Goal: Information Seeking & Learning: Learn about a topic

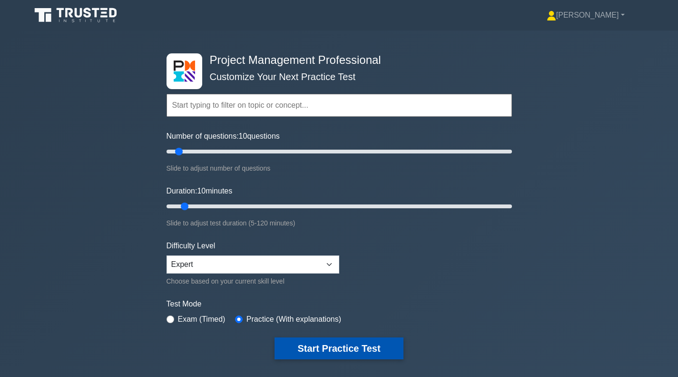
click at [326, 349] on button "Start Practice Test" at bounding box center [339, 348] width 129 height 22
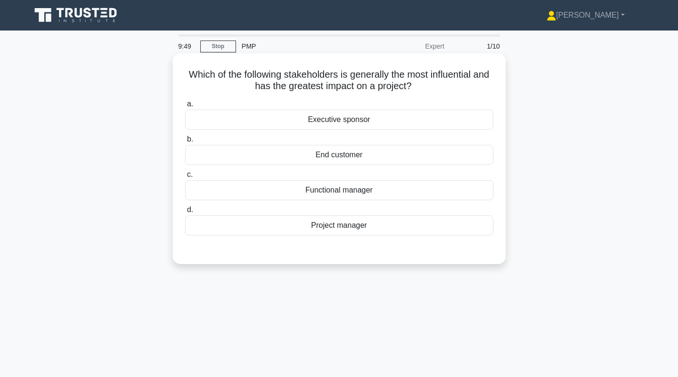
click at [362, 125] on div "Executive sponsor" at bounding box center [339, 120] width 309 height 20
click at [185, 107] on input "a. Executive sponsor" at bounding box center [185, 104] width 0 height 6
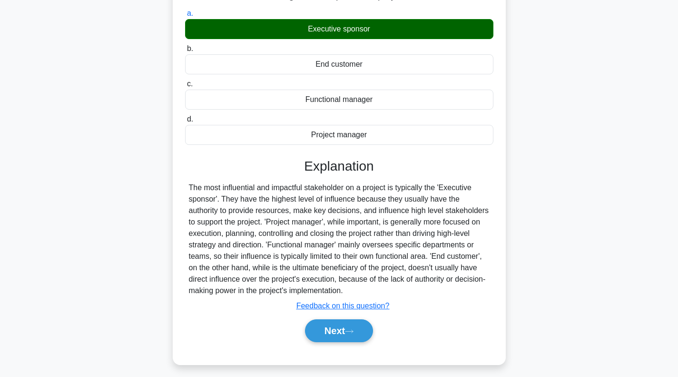
scroll to position [90, 0]
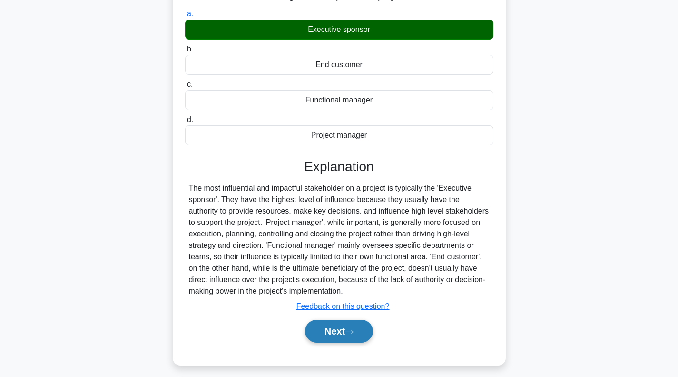
click at [328, 329] on button "Next" at bounding box center [339, 330] width 68 height 23
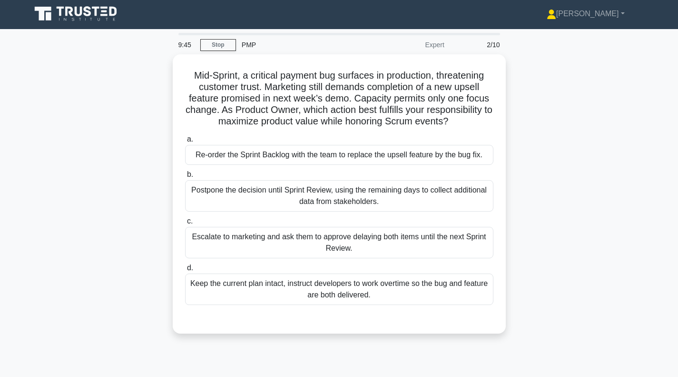
scroll to position [0, 0]
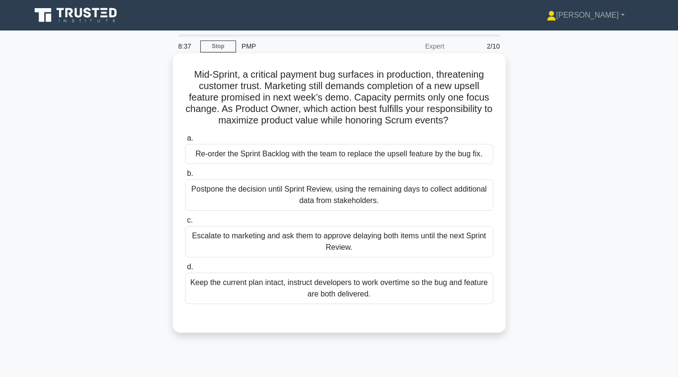
click at [306, 201] on div "Postpone the decision until Sprint Review, using the remaining days to collect …" at bounding box center [339, 194] width 309 height 31
click at [185, 177] on input "b. Postpone the decision until Sprint Review, using the remaining days to colle…" at bounding box center [185, 173] width 0 height 6
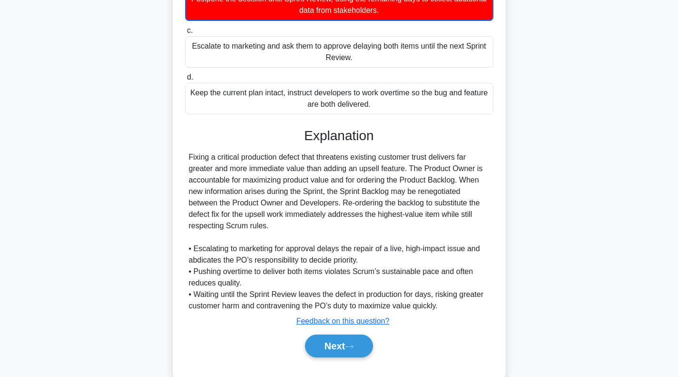
scroll to position [212, 0]
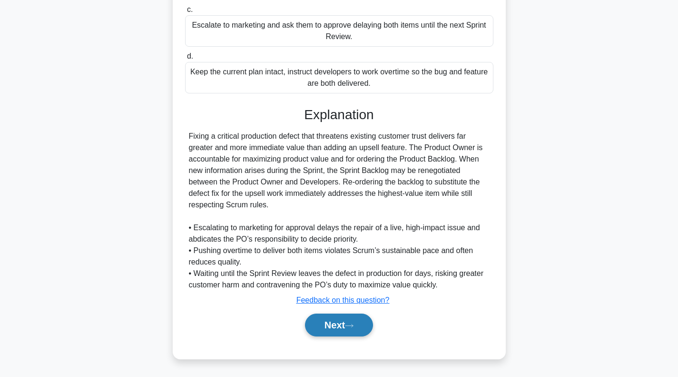
click at [329, 323] on button "Next" at bounding box center [339, 324] width 68 height 23
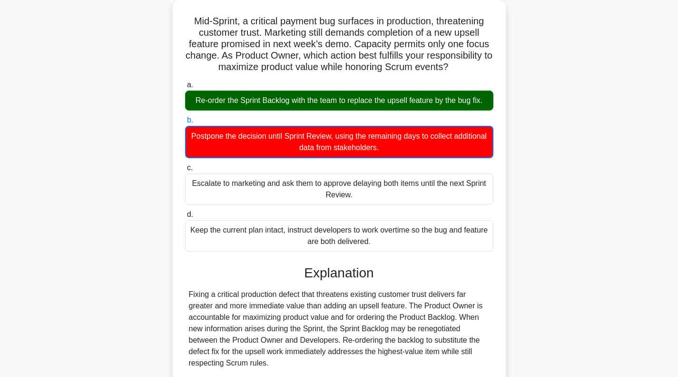
scroll to position [21, 0]
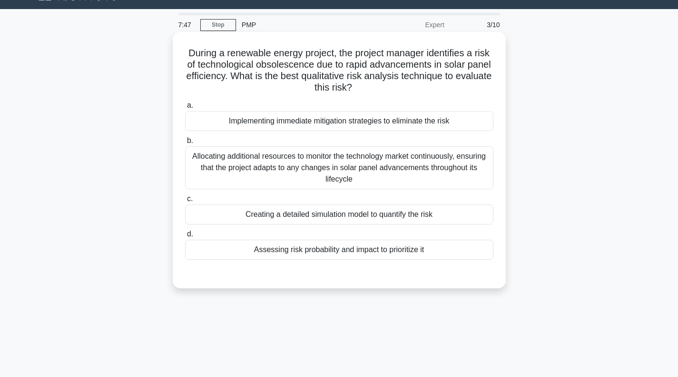
click at [331, 256] on div "Assessing risk probability and impact to prioritize it" at bounding box center [339, 249] width 309 height 20
click at [185, 237] on input "d. Assessing risk probability and impact to prioritize it" at bounding box center [185, 234] width 0 height 6
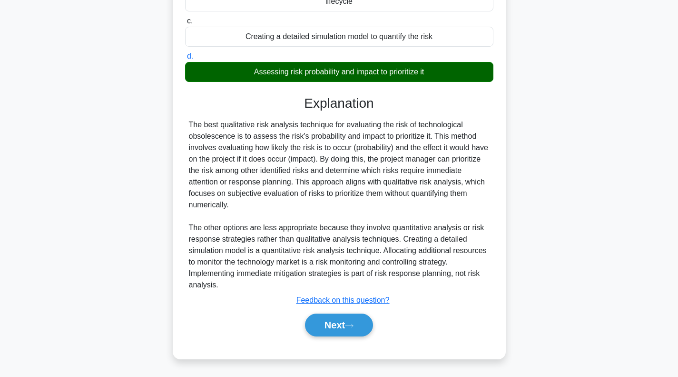
scroll to position [199, 0]
click at [337, 325] on button "Next" at bounding box center [339, 324] width 68 height 23
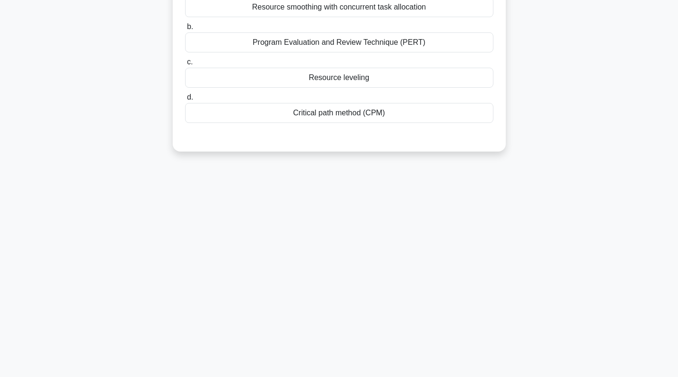
scroll to position [0, 0]
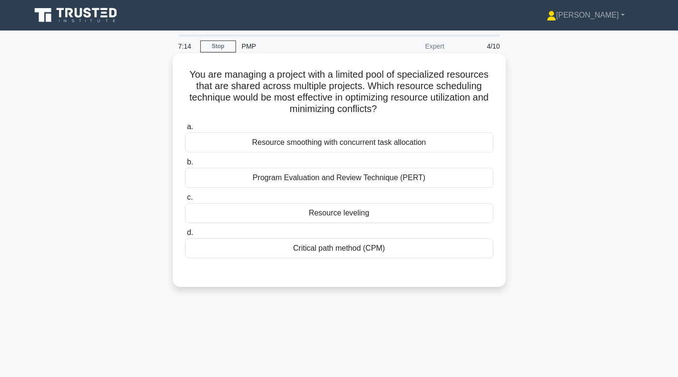
click at [319, 145] on div "Resource smoothing with concurrent task allocation" at bounding box center [339, 142] width 309 height 20
click at [185, 130] on input "a. Resource smoothing with concurrent task allocation" at bounding box center [185, 127] width 0 height 6
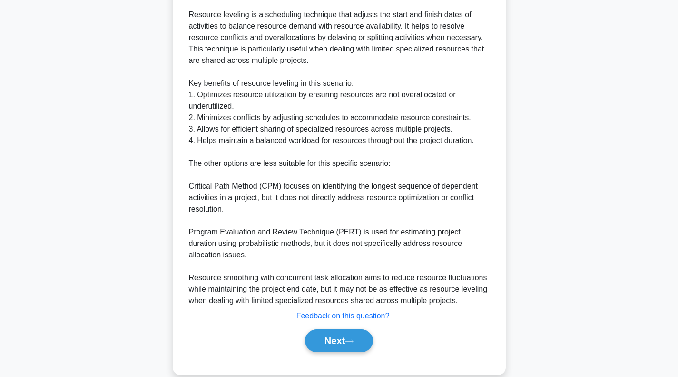
scroll to position [333, 0]
click at [345, 347] on button "Next" at bounding box center [339, 340] width 68 height 23
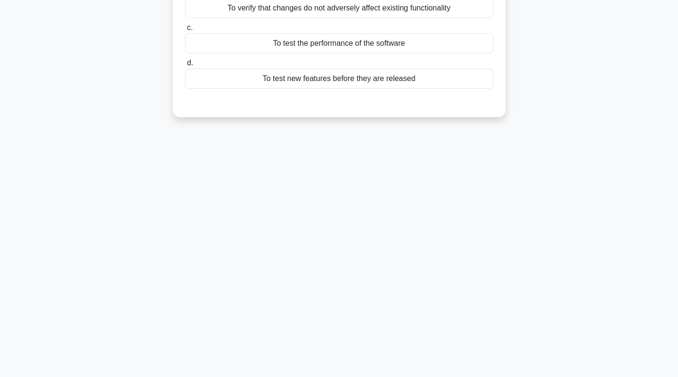
scroll to position [0, 0]
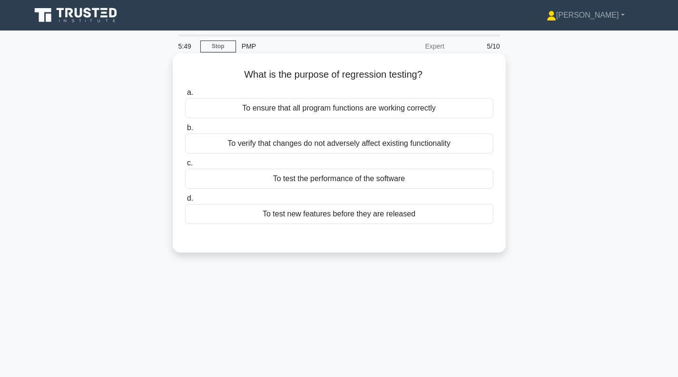
click at [330, 148] on div "To verify that changes do not adversely affect existing functionality" at bounding box center [339, 143] width 309 height 20
click at [185, 131] on input "b. To verify that changes do not adversely affect existing functionality" at bounding box center [185, 128] width 0 height 6
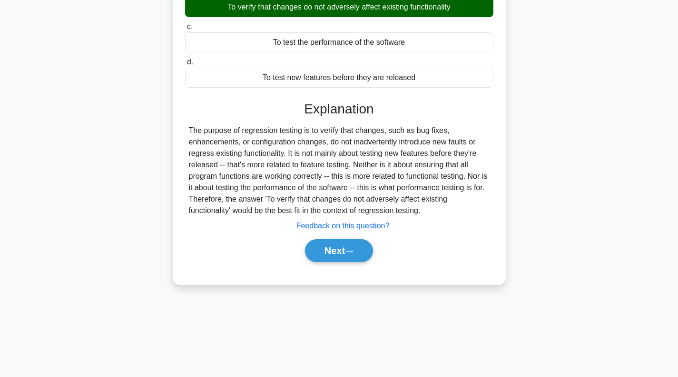
scroll to position [138, 0]
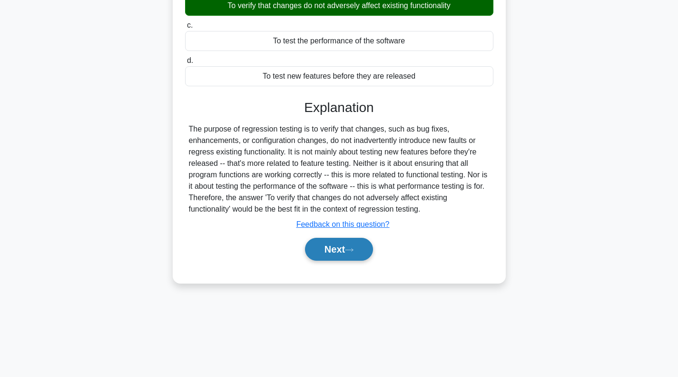
click at [324, 254] on button "Next" at bounding box center [339, 249] width 68 height 23
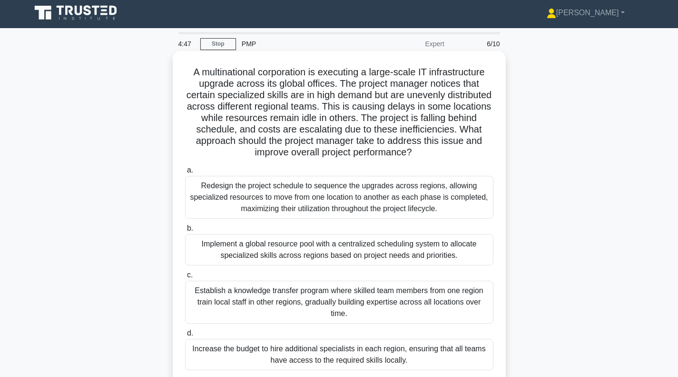
scroll to position [0, 0]
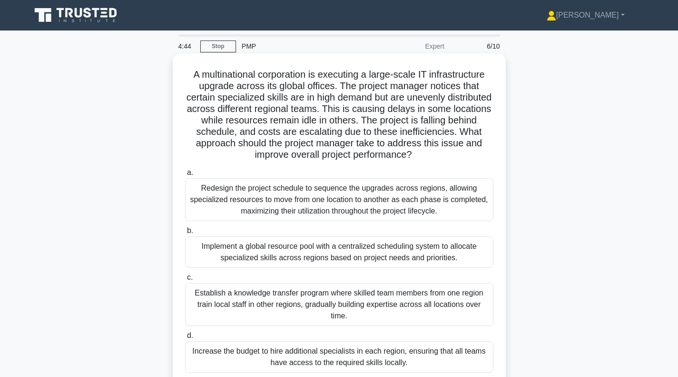
click at [281, 255] on div "Implement a global resource pool with a centralized scheduling system to alloca…" at bounding box center [339, 251] width 309 height 31
click at [185, 234] on input "b. Implement a global resource pool with a centralized scheduling system to all…" at bounding box center [185, 231] width 0 height 6
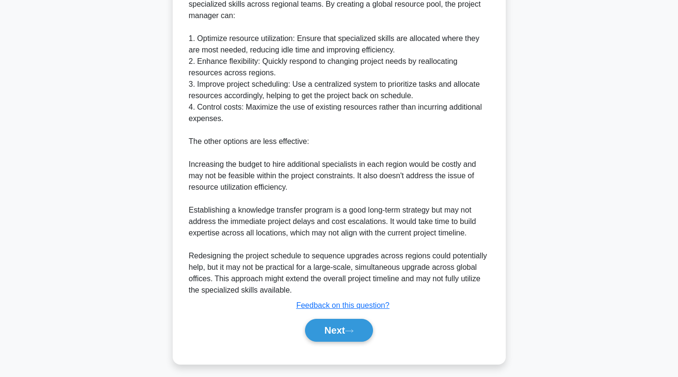
scroll to position [485, 0]
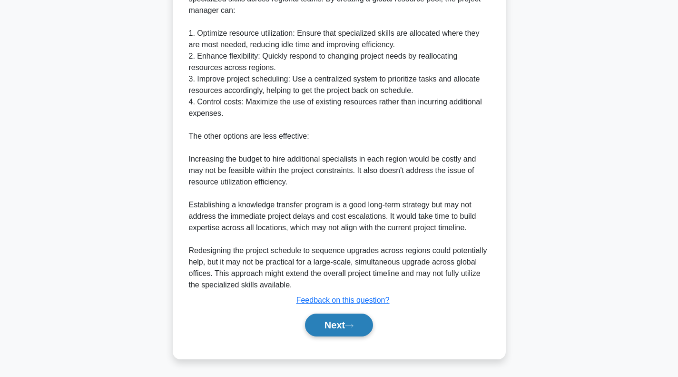
click at [338, 321] on button "Next" at bounding box center [339, 324] width 68 height 23
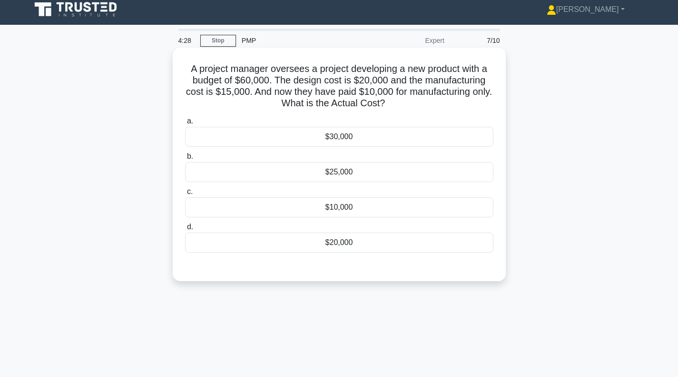
scroll to position [0, 0]
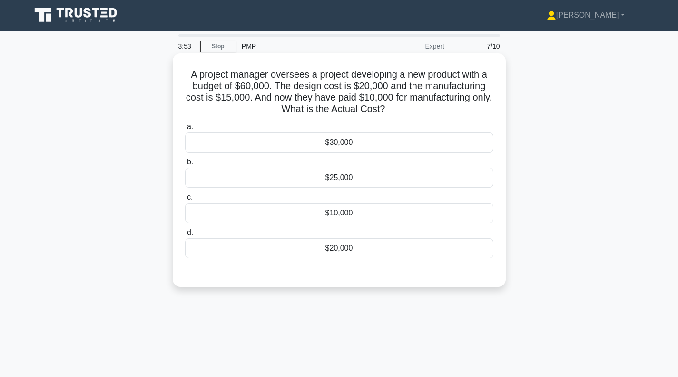
click at [346, 144] on div "$30,000" at bounding box center [339, 142] width 309 height 20
click at [185, 130] on input "a. $30,000" at bounding box center [185, 127] width 0 height 6
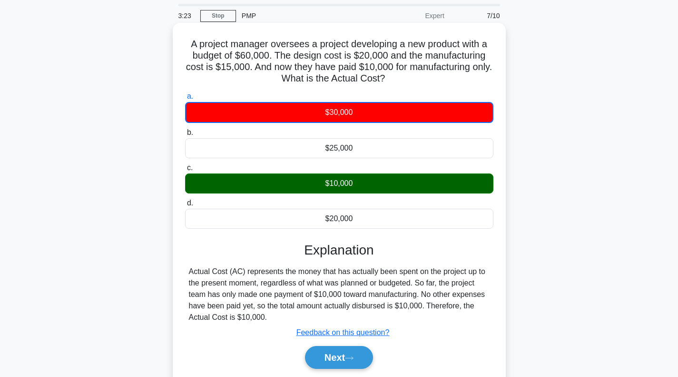
scroll to position [138, 0]
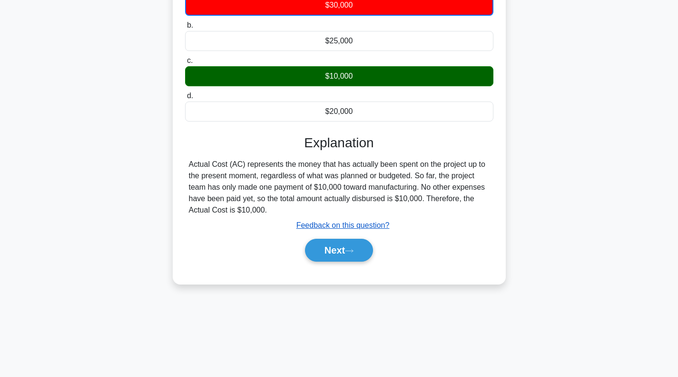
click at [352, 225] on u "Feedback on this question?" at bounding box center [343, 225] width 93 height 8
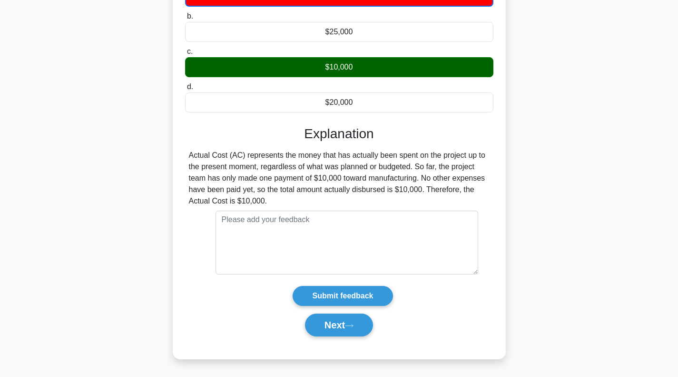
scroll to position [147, 0]
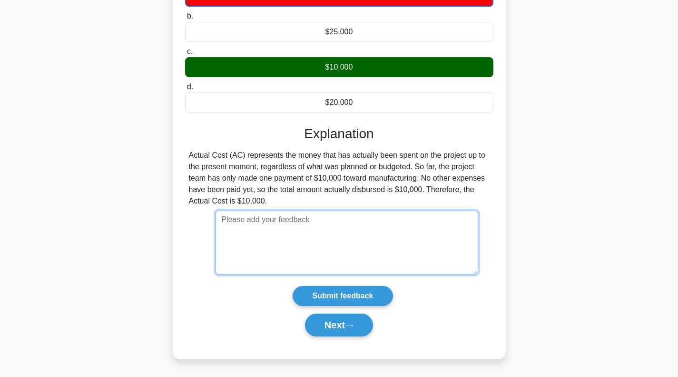
click at [313, 229] on textarea at bounding box center [347, 242] width 263 height 64
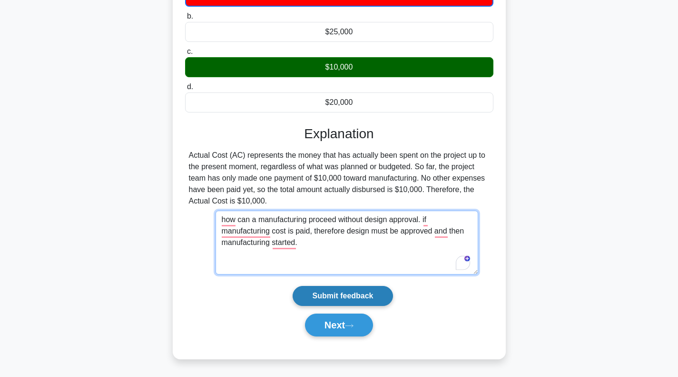
type textarea "how can a manufacturing proceed without design approval. if manufacturing cost …"
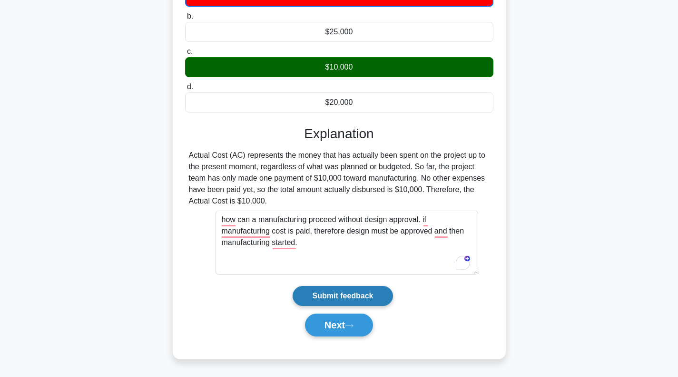
click at [370, 298] on input "Submit feedback" at bounding box center [343, 296] width 100 height 20
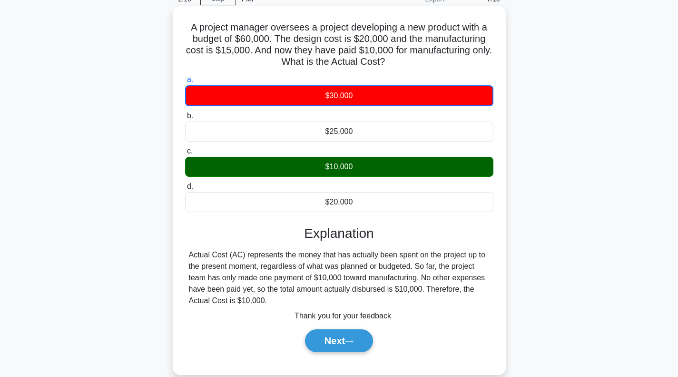
scroll to position [48, 0]
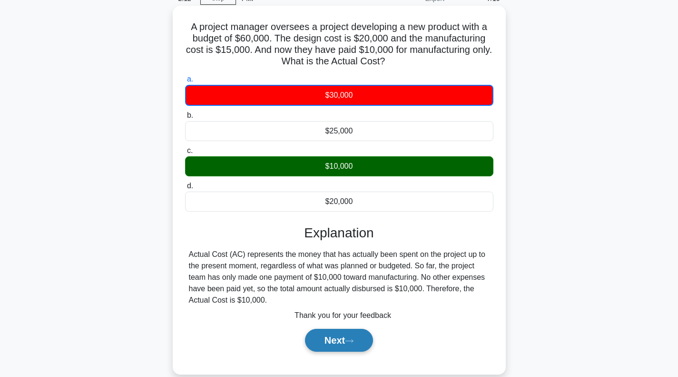
click at [336, 338] on button "Next" at bounding box center [339, 340] width 68 height 23
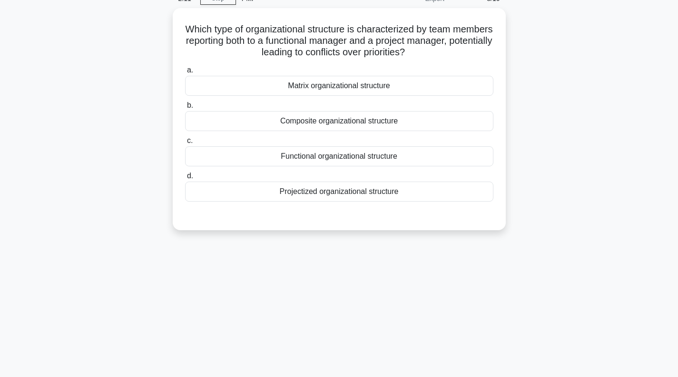
scroll to position [0, 0]
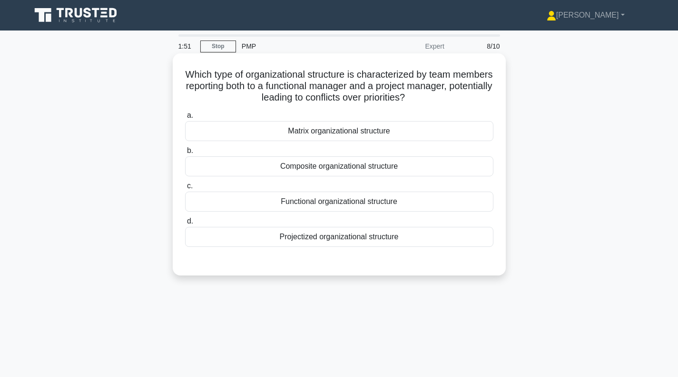
click at [336, 130] on div "Matrix organizational structure" at bounding box center [339, 131] width 309 height 20
click at [185, 119] on input "a. Matrix organizational structure" at bounding box center [185, 115] width 0 height 6
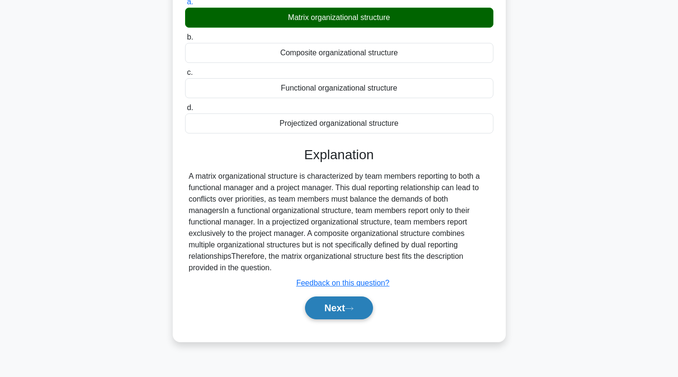
scroll to position [138, 0]
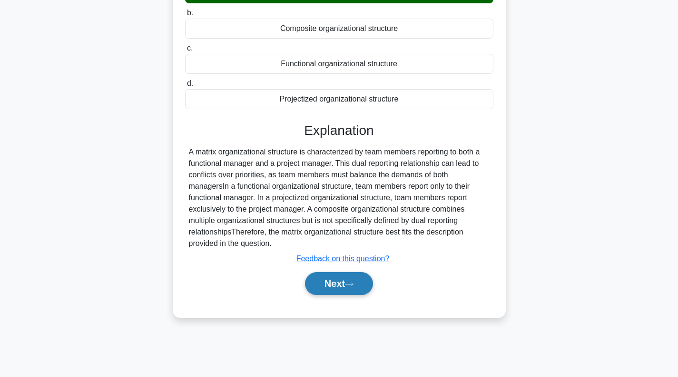
click at [353, 283] on icon at bounding box center [350, 283] width 8 height 3
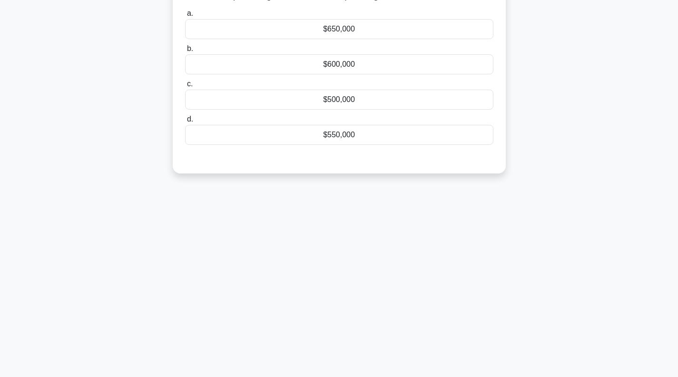
scroll to position [0, 0]
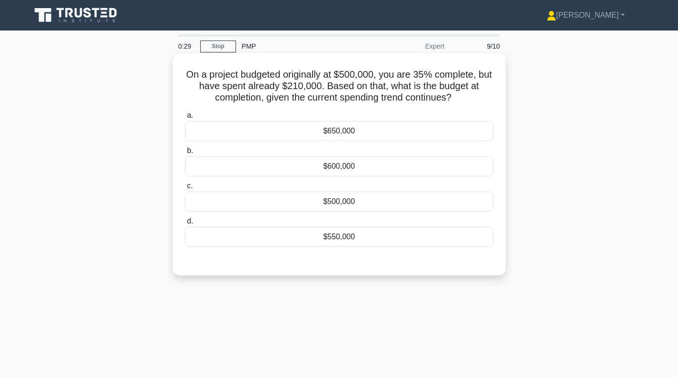
click at [369, 169] on div "$600,000" at bounding box center [339, 166] width 309 height 20
click at [185, 154] on input "b. $600,000" at bounding box center [185, 151] width 0 height 6
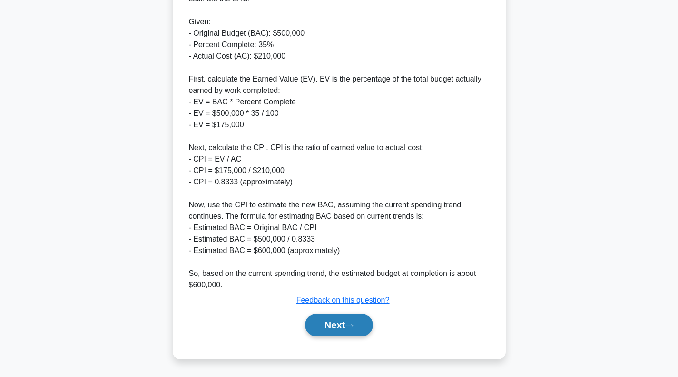
click at [327, 318] on button "Next" at bounding box center [339, 324] width 68 height 23
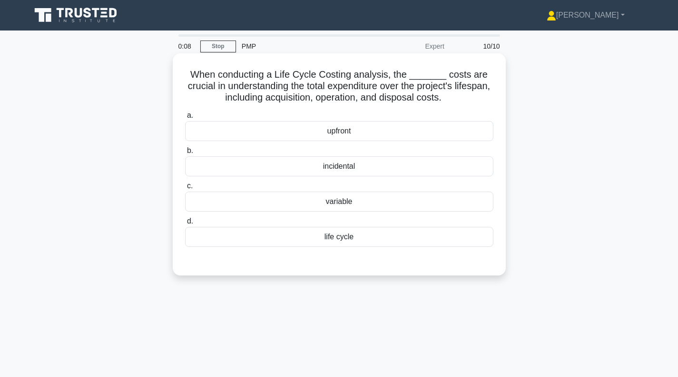
click at [342, 129] on div "upfront" at bounding box center [339, 131] width 309 height 20
click at [185, 119] on input "a. upfront" at bounding box center [185, 115] width 0 height 6
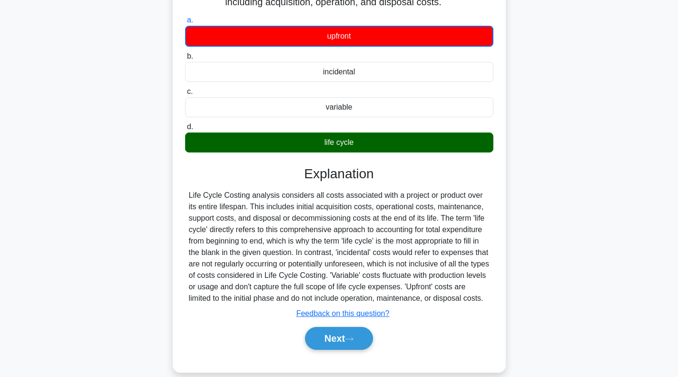
scroll to position [138, 0]
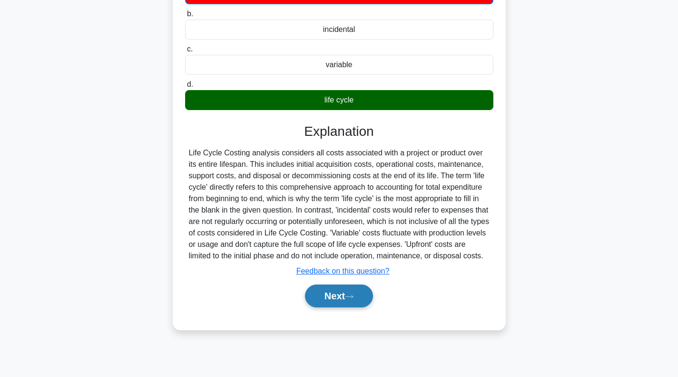
click at [319, 299] on button "Next" at bounding box center [339, 295] width 68 height 23
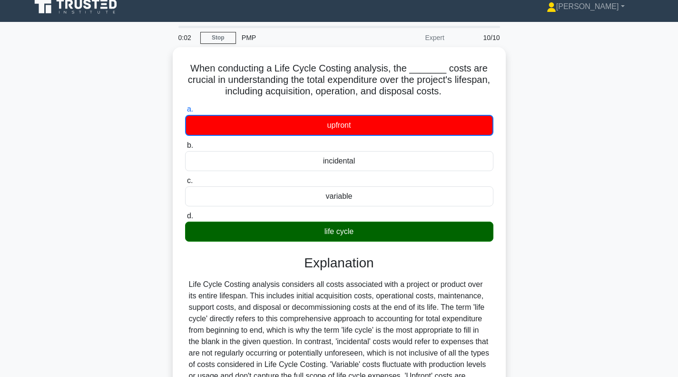
scroll to position [0, 0]
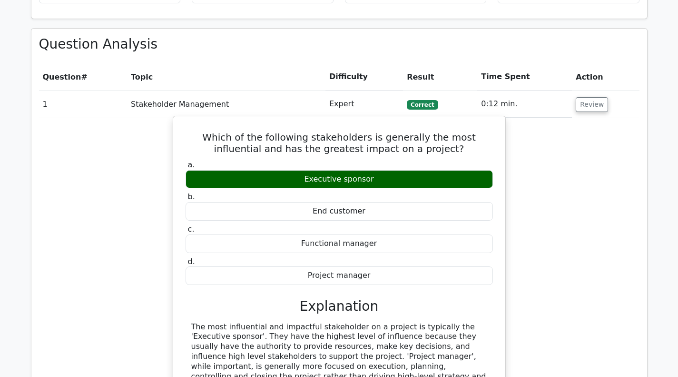
scroll to position [571, 0]
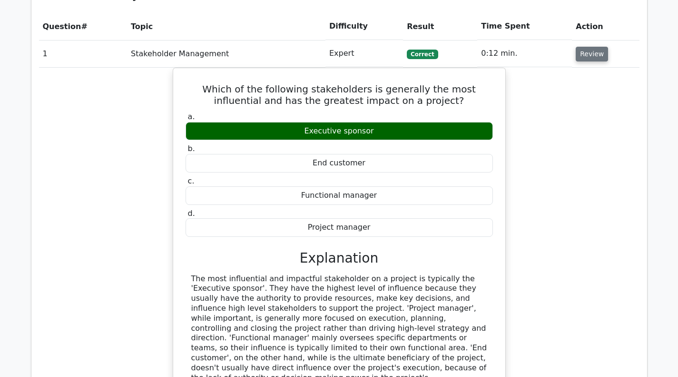
click at [580, 59] on button "Review" at bounding box center [592, 54] width 32 height 15
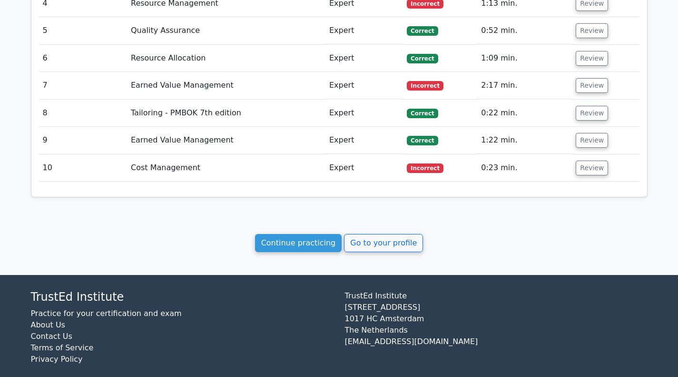
scroll to position [715, 0]
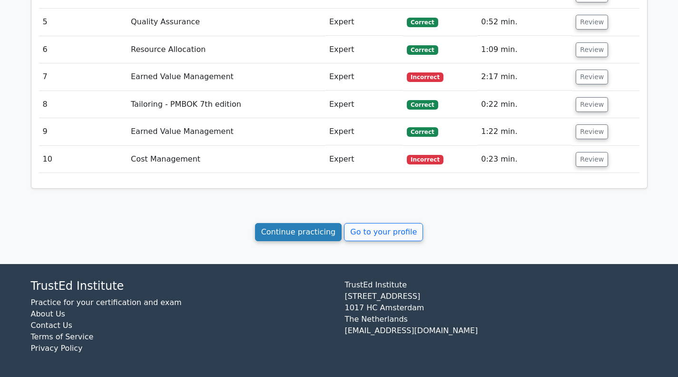
click at [286, 230] on link "Continue practicing" at bounding box center [298, 232] width 87 height 18
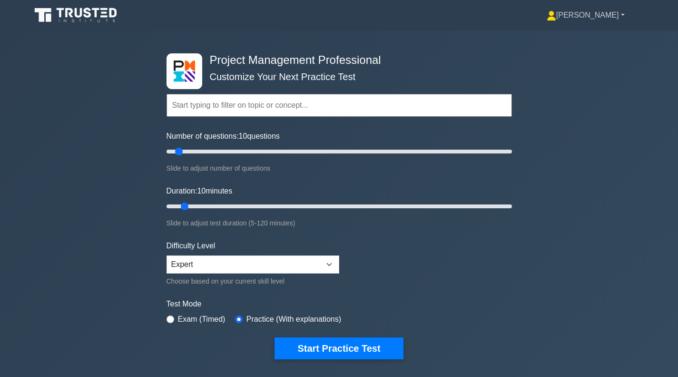
click at [607, 15] on link "[PERSON_NAME]" at bounding box center [586, 15] width 124 height 19
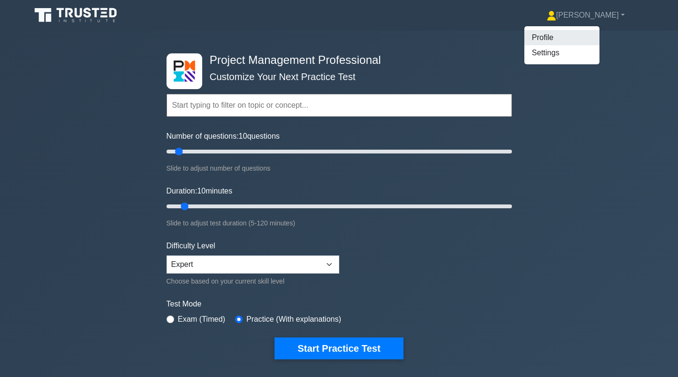
click at [576, 38] on link "Profile" at bounding box center [562, 37] width 75 height 15
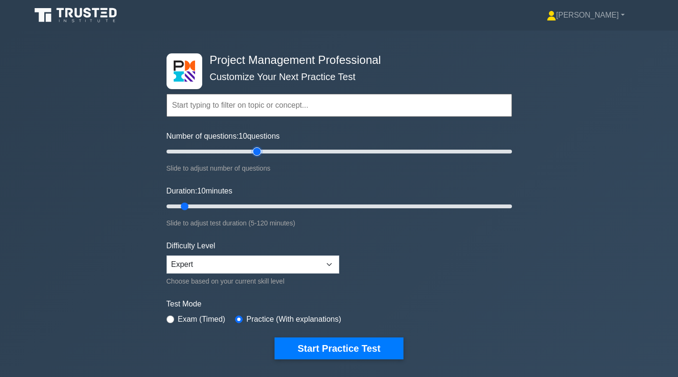
click at [260, 151] on input "Number of questions: 10 questions" at bounding box center [340, 151] width 346 height 11
type input "60"
click at [266, 151] on input "Number of questions: 55 questions" at bounding box center [340, 151] width 346 height 11
click at [260, 204] on input "Duration: 10 minutes" at bounding box center [340, 205] width 346 height 11
click at [281, 204] on input "Duration: 35 minutes" at bounding box center [340, 205] width 346 height 11
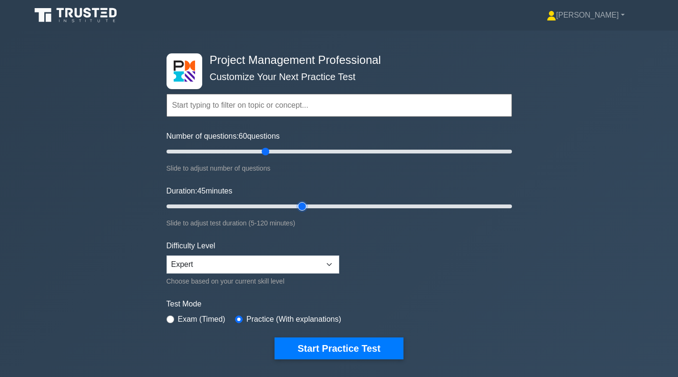
click at [302, 204] on input "Duration: 45 minutes" at bounding box center [340, 205] width 346 height 11
click at [324, 204] on input "Duration: 55 minutes" at bounding box center [340, 205] width 346 height 11
click at [341, 205] on input "Duration: 55 minutes" at bounding box center [340, 205] width 346 height 11
click at [352, 205] on input "Duration: 65 minutes" at bounding box center [340, 205] width 346 height 11
type input "70"
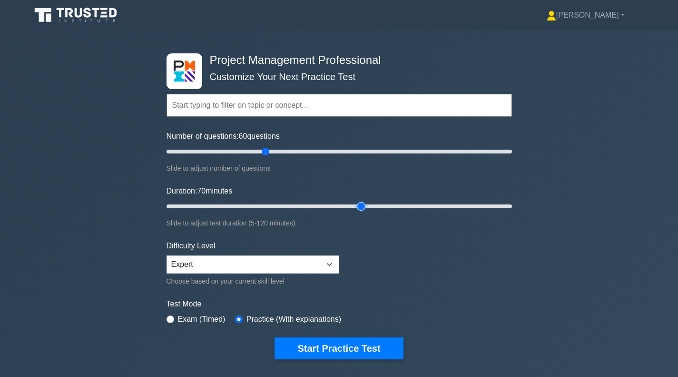
click at [360, 206] on input "Duration: 70 minutes" at bounding box center [340, 205] width 346 height 11
click at [201, 319] on label "Exam (Timed)" at bounding box center [202, 318] width 48 height 11
click at [177, 318] on div "Exam (Timed)" at bounding box center [196, 318] width 59 height 11
click at [172, 318] on input "radio" at bounding box center [171, 319] width 8 height 8
radio input "true"
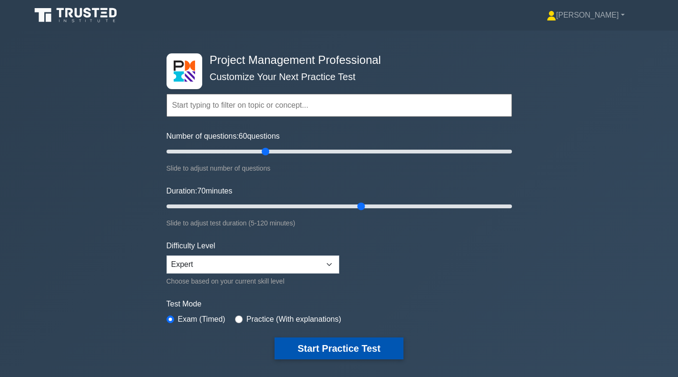
click at [314, 348] on button "Start Practice Test" at bounding box center [339, 348] width 129 height 22
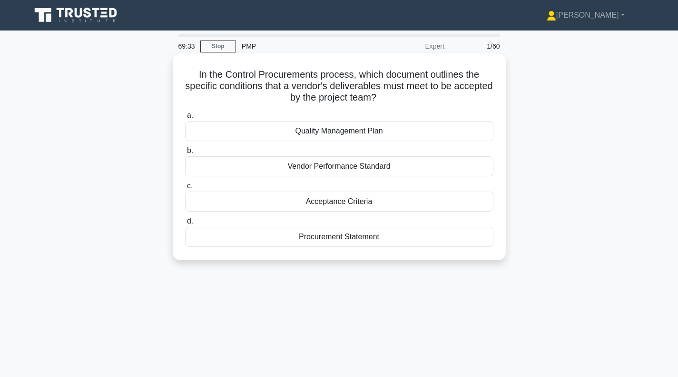
click at [350, 169] on div "Vendor Performance Standard" at bounding box center [339, 166] width 309 height 20
click at [185, 154] on input "b. Vendor Performance Standard" at bounding box center [185, 151] width 0 height 6
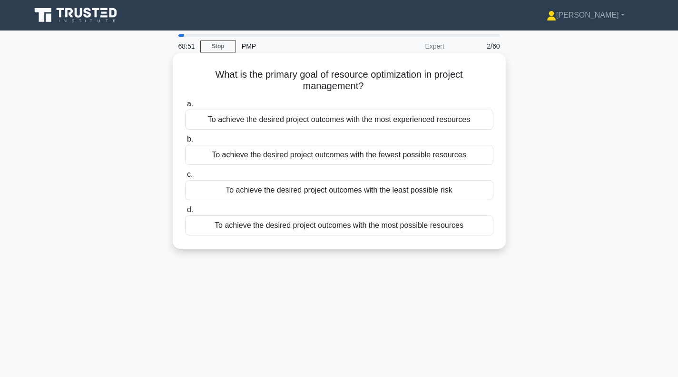
click at [325, 191] on div "To achieve the desired project outcomes with the least possible risk" at bounding box center [339, 190] width 309 height 20
click at [185, 178] on input "c. To achieve the desired project outcomes with the least possible risk" at bounding box center [185, 174] width 0 height 6
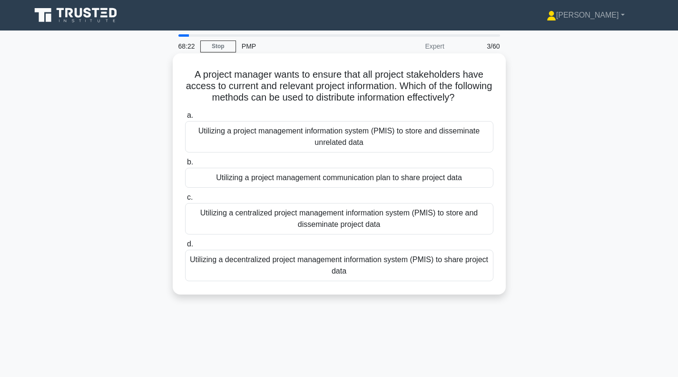
click at [329, 219] on div "Utilizing a centralized project management information system (PMIS) to store a…" at bounding box center [339, 218] width 309 height 31
click at [185, 200] on input "c. Utilizing a centralized project management information system (PMIS) to stor…" at bounding box center [185, 197] width 0 height 6
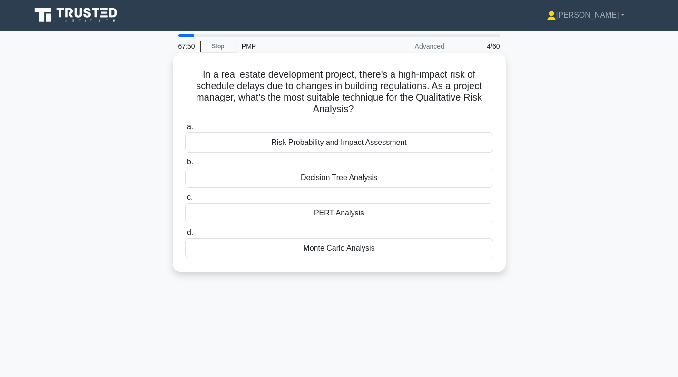
click at [355, 145] on div "Risk Probability and Impact Assessment" at bounding box center [339, 142] width 309 height 20
click at [185, 130] on input "a. Risk Probability and Impact Assessment" at bounding box center [185, 127] width 0 height 6
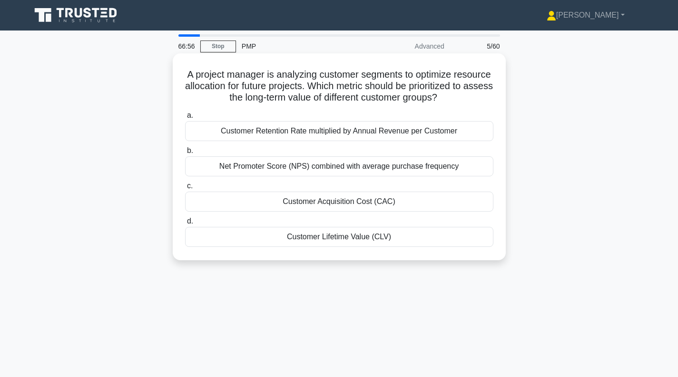
click at [338, 141] on div "Customer Retention Rate multiplied by Annual Revenue per Customer" at bounding box center [339, 131] width 309 height 20
click at [185, 119] on input "a. Customer Retention Rate multiplied by Annual Revenue per Customer" at bounding box center [185, 115] width 0 height 6
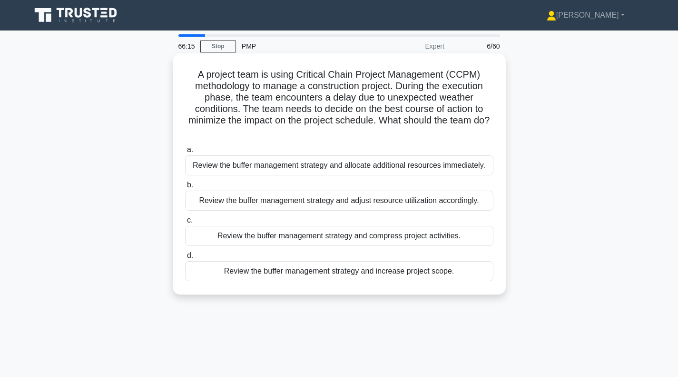
click at [336, 201] on div "Review the buffer management strategy and adjust resource utilization according…" at bounding box center [339, 200] width 309 height 20
click at [185, 188] on input "b. Review the buffer management strategy and adjust resource utilization accord…" at bounding box center [185, 185] width 0 height 6
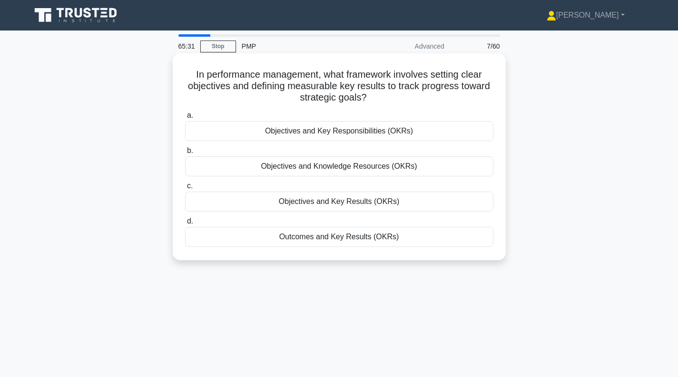
click at [320, 202] on div "Objectives and Key Results (OKRs)" at bounding box center [339, 201] width 309 height 20
click at [185, 189] on input "c. Objectives and Key Results (OKRs)" at bounding box center [185, 186] width 0 height 6
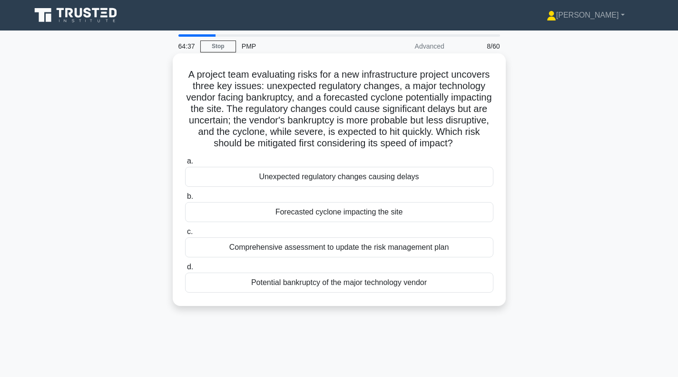
click at [343, 222] on div "Forecasted cyclone impacting the site" at bounding box center [339, 212] width 309 height 20
click at [185, 199] on input "b. Forecasted cyclone impacting the site" at bounding box center [185, 196] width 0 height 6
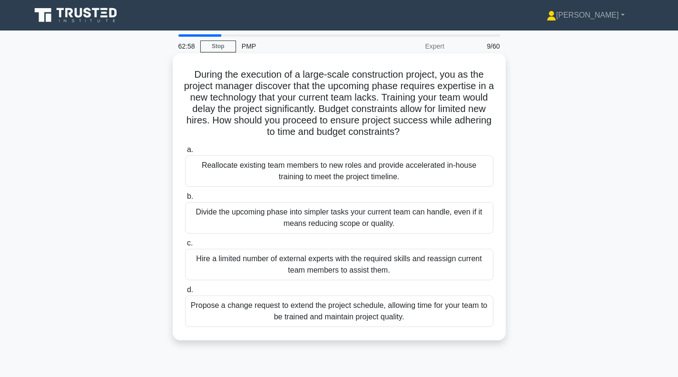
click at [344, 266] on div "Hire a limited number of external experts with the required skills and reassign…" at bounding box center [339, 264] width 309 height 31
click at [185, 246] on input "c. Hire a limited number of external experts with the required skills and reass…" at bounding box center [185, 243] width 0 height 6
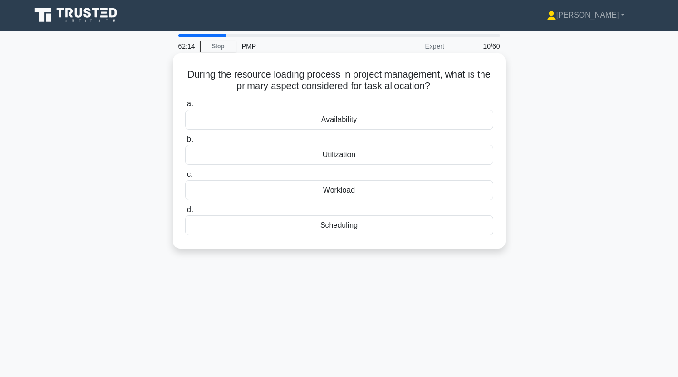
click at [357, 224] on div "Scheduling" at bounding box center [339, 225] width 309 height 20
click at [185, 213] on input "d. Scheduling" at bounding box center [185, 210] width 0 height 6
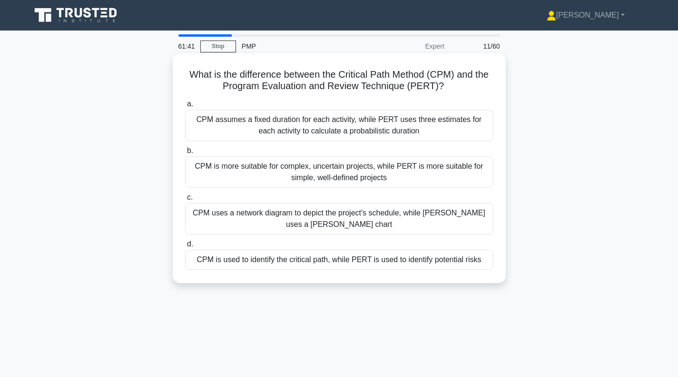
click at [349, 127] on div "CPM assumes a fixed duration for each activity, while PERT uses three estimates…" at bounding box center [339, 125] width 309 height 31
click at [185, 107] on input "a. CPM assumes a fixed duration for each activity, while PERT uses three estima…" at bounding box center [185, 104] width 0 height 6
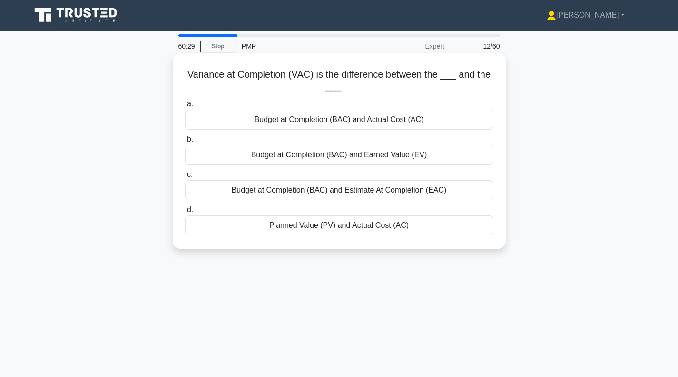
click at [343, 122] on div "Budget at Completion (BAC) and Actual Cost (AC)" at bounding box center [339, 120] width 309 height 20
click at [185, 107] on input "a. Budget at Completion (BAC) and Actual Cost (AC)" at bounding box center [185, 104] width 0 height 6
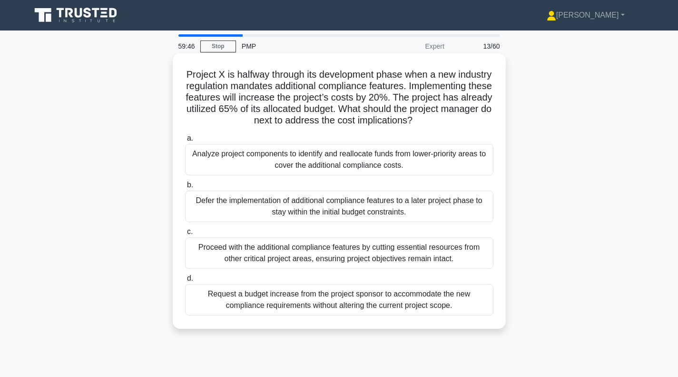
click at [290, 172] on div "Analyze project components to identify and reallocate funds from lower-priority…" at bounding box center [339, 159] width 309 height 31
click at [185, 141] on input "a. Analyze project components to identify and reallocate funds from lower-prior…" at bounding box center [185, 138] width 0 height 6
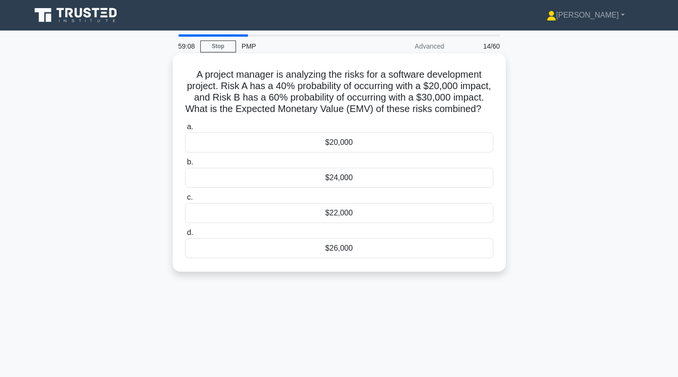
click at [341, 258] on div "$26,000" at bounding box center [339, 248] width 309 height 20
click at [185, 236] on input "d. $26,000" at bounding box center [185, 232] width 0 height 6
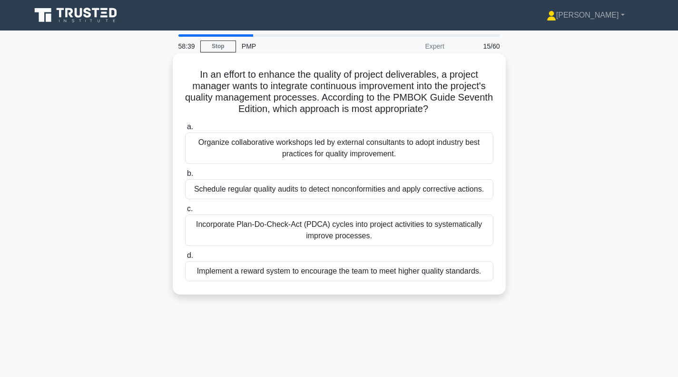
click at [328, 231] on div "Incorporate Plan-Do-Check-Act (PDCA) cycles into project activities to systemat…" at bounding box center [339, 229] width 309 height 31
click at [185, 212] on input "c. Incorporate Plan-Do-Check-Act (PDCA) cycles into project activities to syste…" at bounding box center [185, 209] width 0 height 6
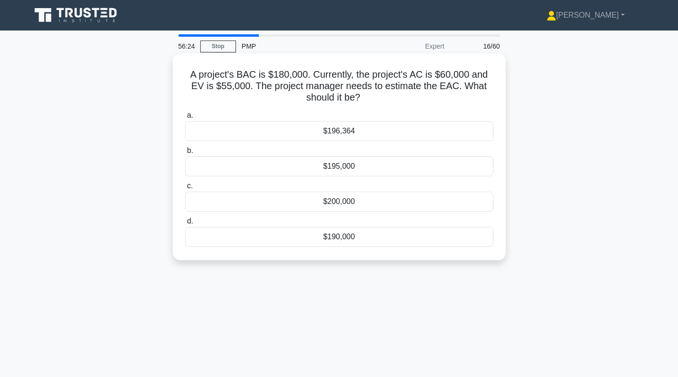
click at [345, 130] on div "$196,364" at bounding box center [339, 131] width 309 height 20
click at [185, 119] on input "a. $196,364" at bounding box center [185, 115] width 0 height 6
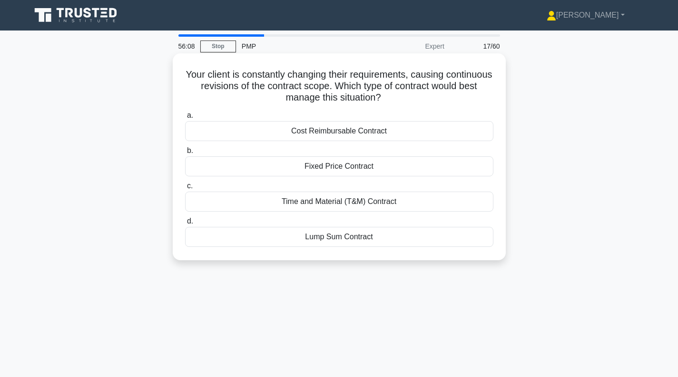
click at [311, 204] on div "Time and Material (T&M) Contract" at bounding box center [339, 201] width 309 height 20
click at [185, 189] on input "c. Time and Material (T&M) Contract" at bounding box center [185, 186] width 0 height 6
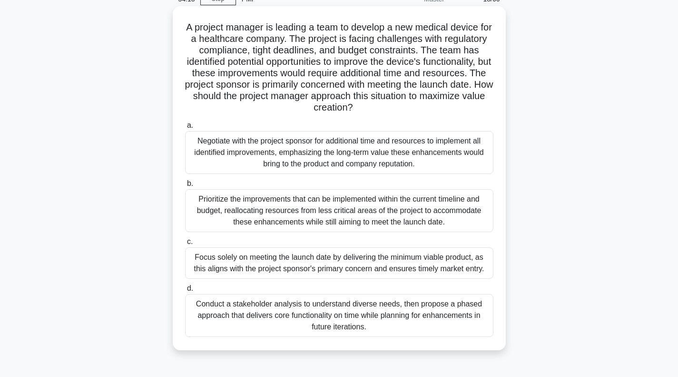
scroll to position [48, 0]
click at [330, 316] on div "Conduct a stakeholder analysis to understand diverse needs, then propose a phas…" at bounding box center [339, 314] width 309 height 43
click at [185, 291] on input "d. Conduct a stakeholder analysis to understand diverse needs, then propose a p…" at bounding box center [185, 288] width 0 height 6
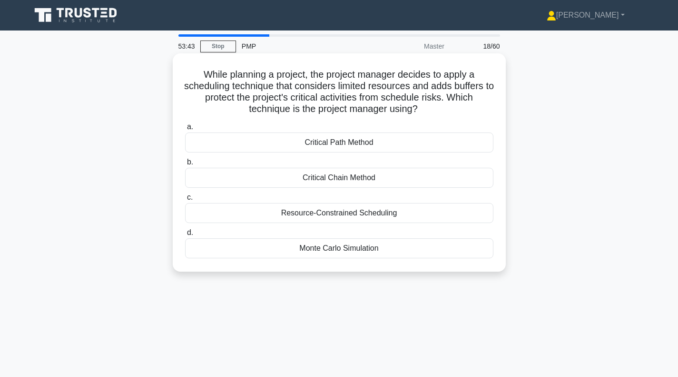
scroll to position [0, 0]
click at [367, 217] on div "Resource-Constrained Scheduling" at bounding box center [339, 213] width 309 height 20
click at [185, 200] on input "c. Resource-Constrained Scheduling" at bounding box center [185, 197] width 0 height 6
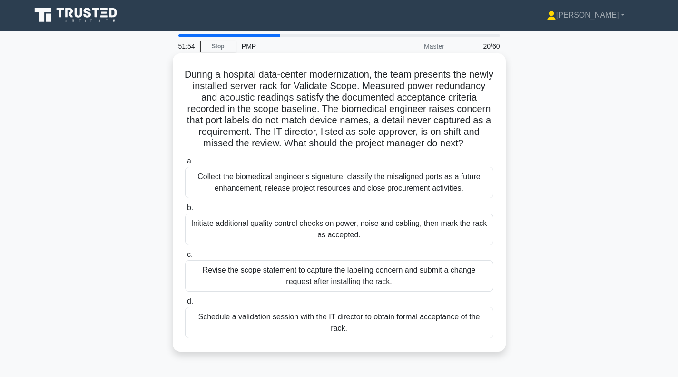
click at [321, 287] on div "Revise the scope statement to capture the labeling concern and submit a change …" at bounding box center [339, 275] width 309 height 31
click at [185, 258] on input "c. Revise the scope statement to capture the labeling concern and submit a chan…" at bounding box center [185, 254] width 0 height 6
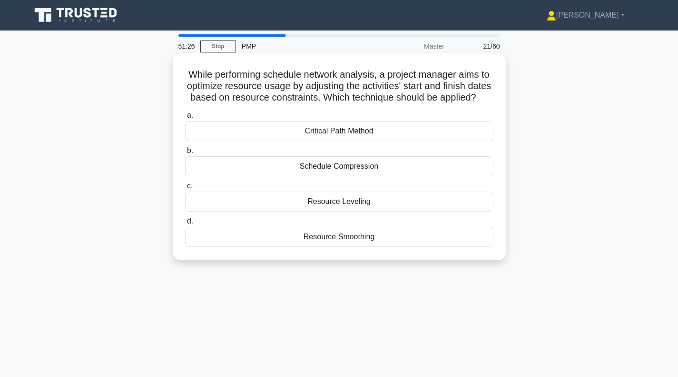
click at [339, 211] on div "Resource Leveling" at bounding box center [339, 201] width 309 height 20
click at [185, 189] on input "c. Resource Leveling" at bounding box center [185, 186] width 0 height 6
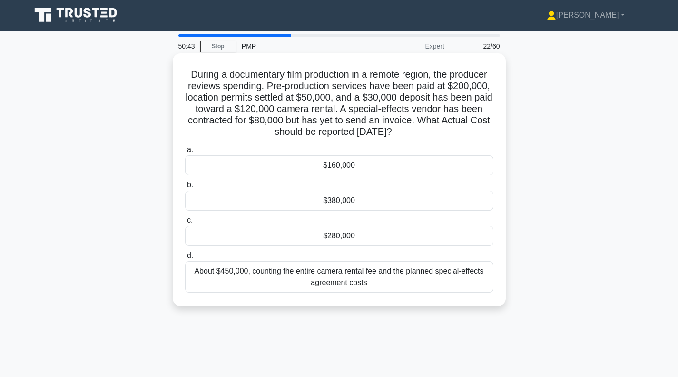
click at [357, 238] on div "$280,000" at bounding box center [339, 236] width 309 height 20
click at [185, 223] on input "c. $280,000" at bounding box center [185, 220] width 0 height 6
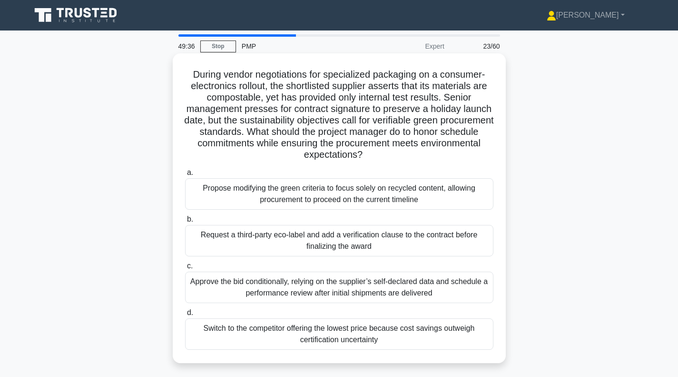
click at [334, 238] on div "Request a third-party eco-label and add a verification clause to the contract b…" at bounding box center [339, 240] width 309 height 31
click at [185, 222] on input "b. Request a third-party eco-label and add a verification clause to the contrac…" at bounding box center [185, 219] width 0 height 6
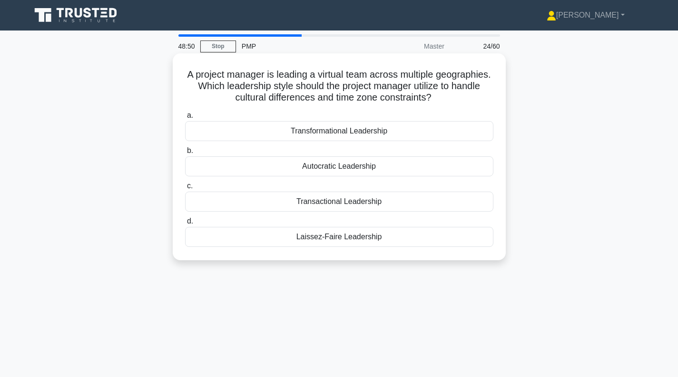
click at [348, 231] on div "Laissez-Faire Leadership" at bounding box center [339, 237] width 309 height 20
click at [185, 224] on input "d. Laissez-Faire Leadership" at bounding box center [185, 221] width 0 height 6
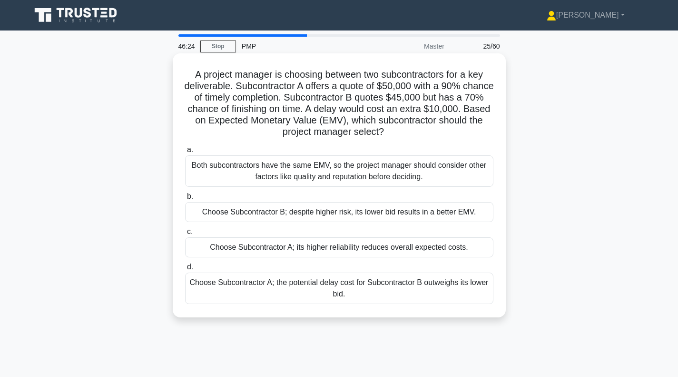
click at [278, 286] on div "Choose Subcontractor A; the potential delay cost for Subcontractor B outweighs …" at bounding box center [339, 287] width 309 height 31
click at [185, 270] on input "d. Choose Subcontractor A; the potential delay cost for Subcontractor B outweig…" at bounding box center [185, 267] width 0 height 6
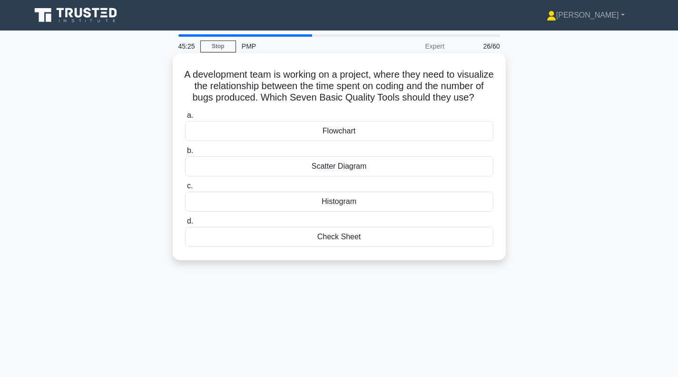
click at [353, 211] on div "Histogram" at bounding box center [339, 201] width 309 height 20
click at [185, 189] on input "c. Histogram" at bounding box center [185, 186] width 0 height 6
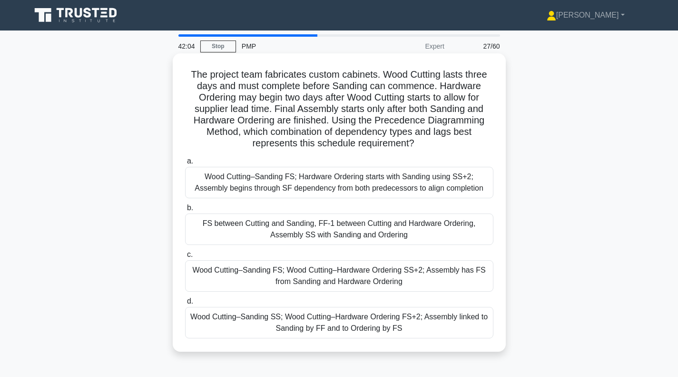
click at [361, 180] on div "Wood Cutting–Sanding FS; Hardware Ordering starts with Sanding using SS+2; Asse…" at bounding box center [339, 182] width 309 height 31
click at [185, 164] on input "a. Wood Cutting–Sanding FS; Hardware Ordering starts with Sanding using SS+2; A…" at bounding box center [185, 161] width 0 height 6
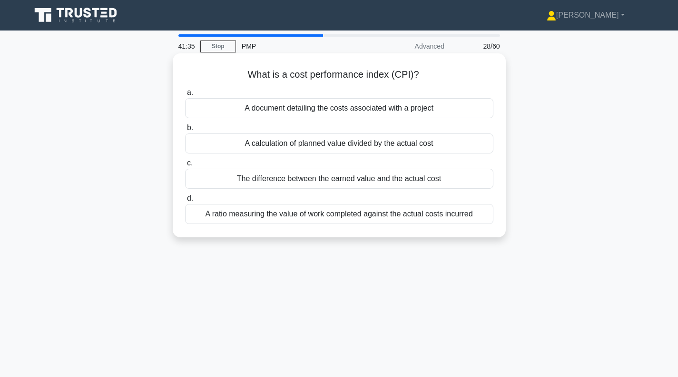
click at [346, 219] on div "A ratio measuring the value of work completed against the actual costs incurred" at bounding box center [339, 214] width 309 height 20
click at [185, 201] on input "d. A ratio measuring the value of work completed against the actual costs incur…" at bounding box center [185, 198] width 0 height 6
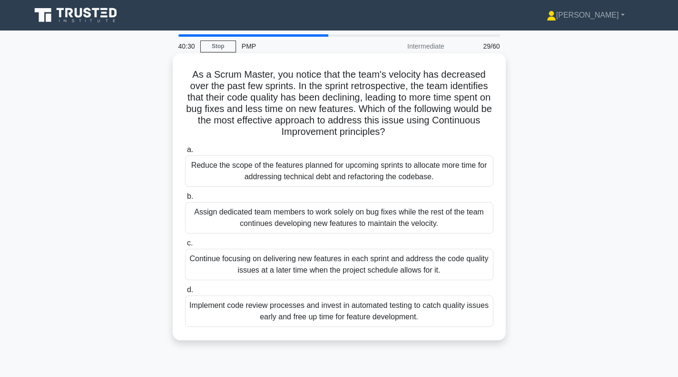
click at [359, 315] on div "Implement code review processes and invest in automated testing to catch qualit…" at bounding box center [339, 310] width 309 height 31
click at [185, 293] on input "d. Implement code review processes and invest in automated testing to catch qua…" at bounding box center [185, 290] width 0 height 6
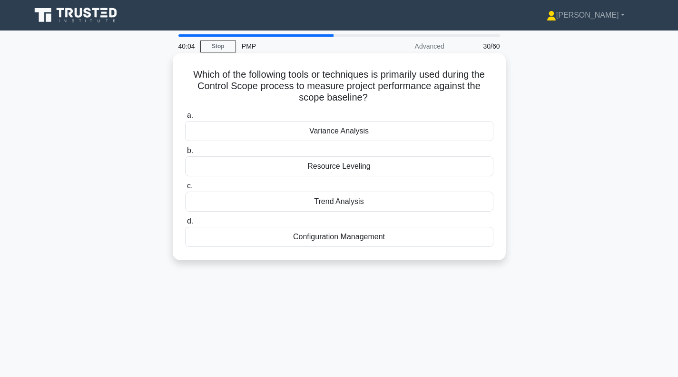
click at [382, 134] on div "Variance Analysis" at bounding box center [339, 131] width 309 height 20
click at [185, 119] on input "a. Variance Analysis" at bounding box center [185, 115] width 0 height 6
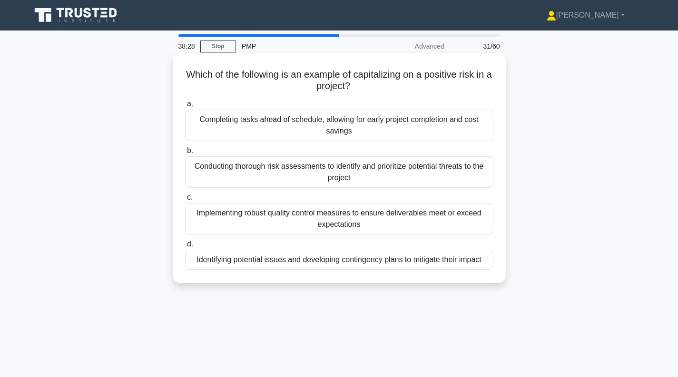
click at [322, 126] on div "Completing tasks ahead of schedule, allowing for early project completion and c…" at bounding box center [339, 125] width 309 height 31
click at [185, 107] on input "a. Completing tasks ahead of schedule, allowing for early project completion an…" at bounding box center [185, 104] width 0 height 6
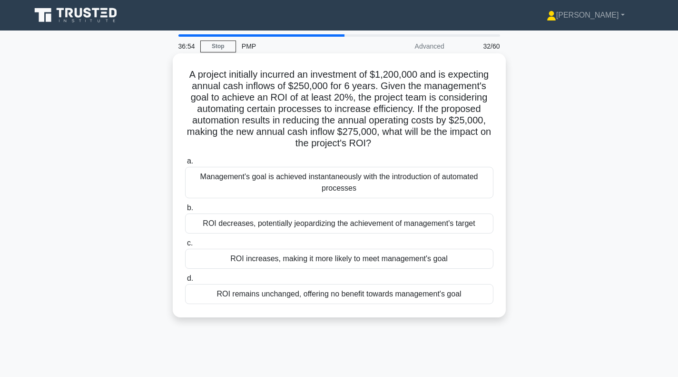
click at [309, 262] on div "ROI increases, making it more likely to meet management's goal" at bounding box center [339, 259] width 309 height 20
click at [185, 246] on input "c. ROI increases, making it more likely to meet management's goal" at bounding box center [185, 243] width 0 height 6
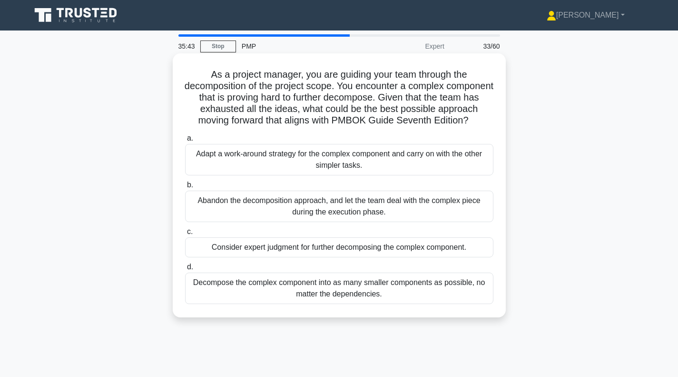
click at [339, 175] on div "Adapt a work-around strategy for the complex component and carry on with the ot…" at bounding box center [339, 159] width 309 height 31
click at [185, 141] on input "a. Adapt a work-around strategy for the complex component and carry on with the…" at bounding box center [185, 138] width 0 height 6
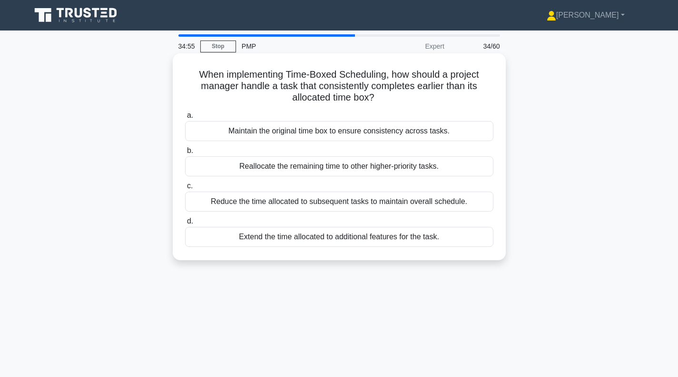
click at [356, 169] on div "Reallocate the remaining time to other higher-priority tasks." at bounding box center [339, 166] width 309 height 20
click at [185, 154] on input "b. Reallocate the remaining time to other higher-priority tasks." at bounding box center [185, 151] width 0 height 6
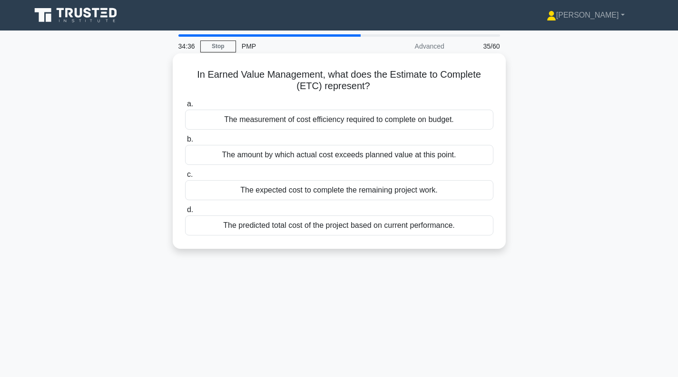
click at [334, 229] on div "The predicted total cost of the project based on current performance." at bounding box center [339, 225] width 309 height 20
click at [185, 213] on input "d. The predicted total cost of the project based on current performance." at bounding box center [185, 210] width 0 height 6
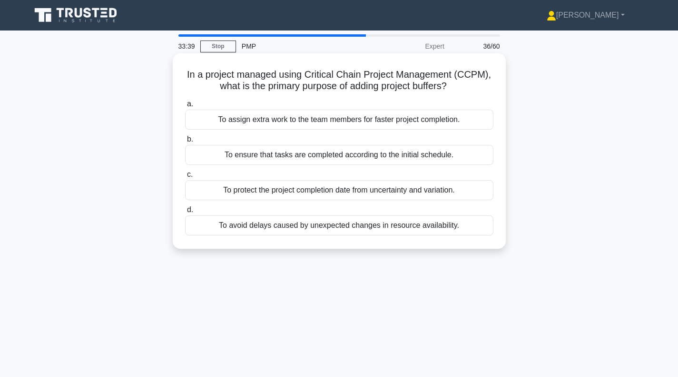
click at [327, 225] on div "To avoid delays caused by unexpected changes in resource availability." at bounding box center [339, 225] width 309 height 20
click at [185, 213] on input "d. To avoid delays caused by unexpected changes in resource availability." at bounding box center [185, 210] width 0 height 6
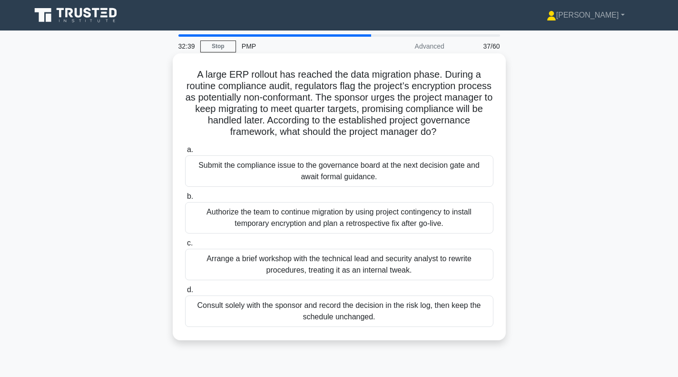
click at [309, 173] on div "Submit the compliance issue to the governance board at the next decision gate a…" at bounding box center [339, 170] width 309 height 31
click at [185, 153] on input "a. Submit the compliance issue to the governance board at the next decision gat…" at bounding box center [185, 150] width 0 height 6
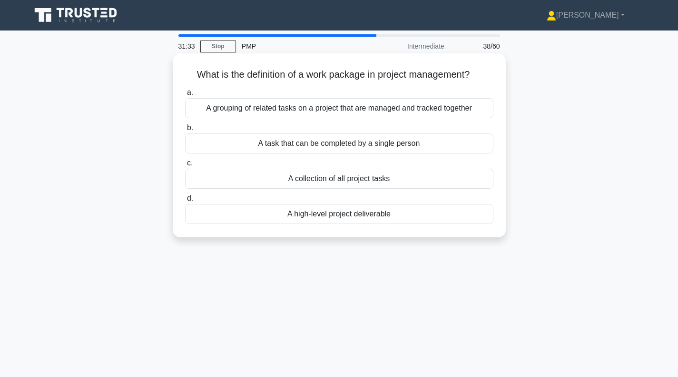
click at [332, 145] on div "A task that can be completed by a single person" at bounding box center [339, 143] width 309 height 20
click at [185, 131] on input "b. A task that can be completed by a single person" at bounding box center [185, 128] width 0 height 6
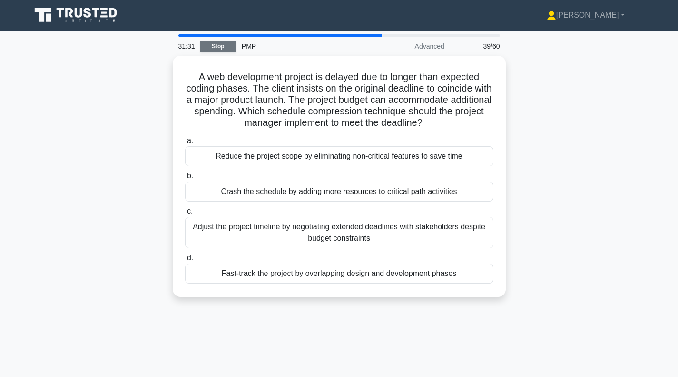
click at [216, 47] on link "Stop" at bounding box center [218, 46] width 36 height 12
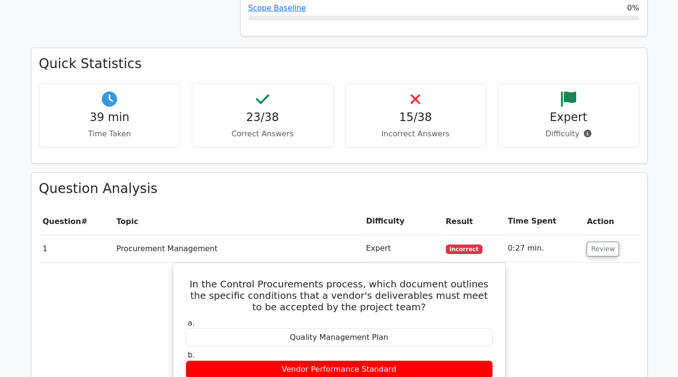
scroll to position [714, 0]
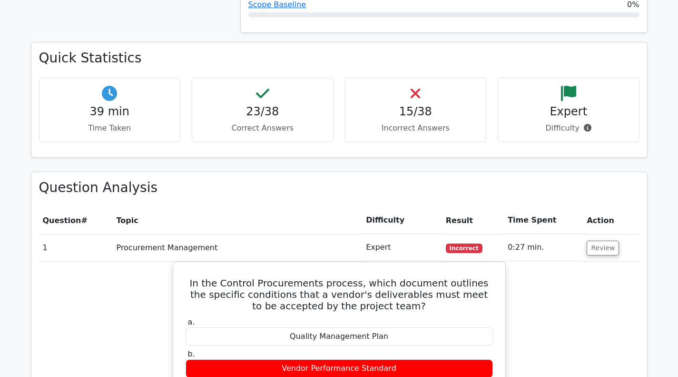
click at [399, 120] on div "15/38 Incorrect Answers" at bounding box center [416, 110] width 142 height 64
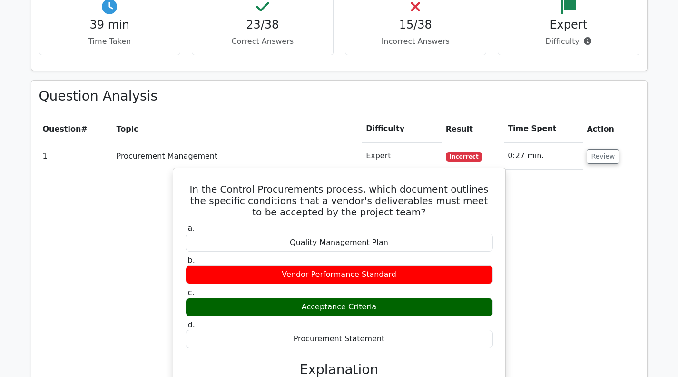
scroll to position [857, 0]
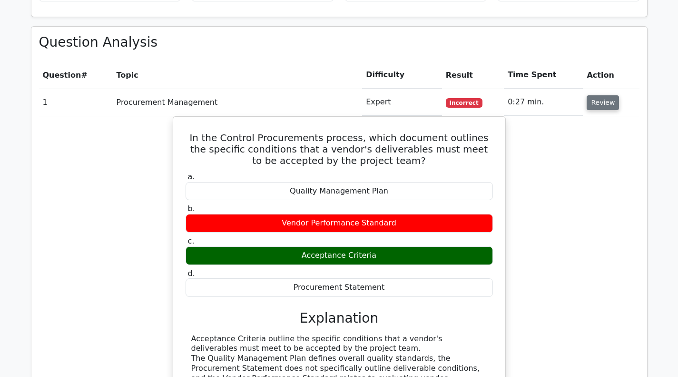
click at [597, 101] on button "Review" at bounding box center [603, 102] width 32 height 15
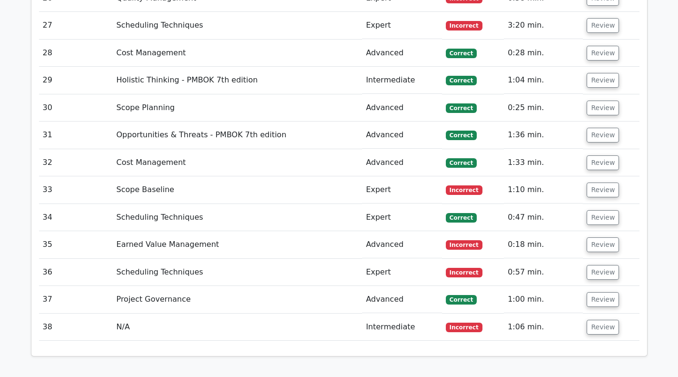
scroll to position [1762, 0]
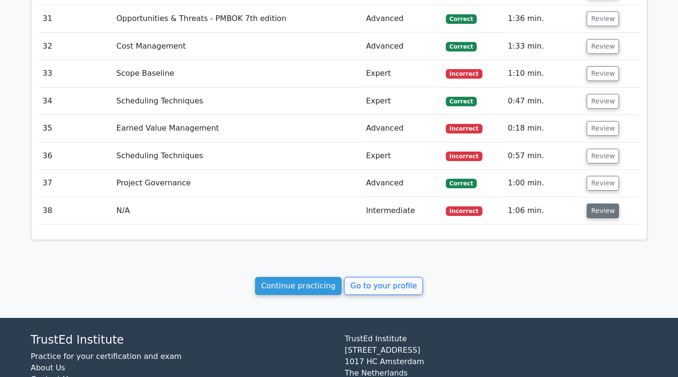
click at [600, 214] on button "Review" at bounding box center [603, 210] width 32 height 15
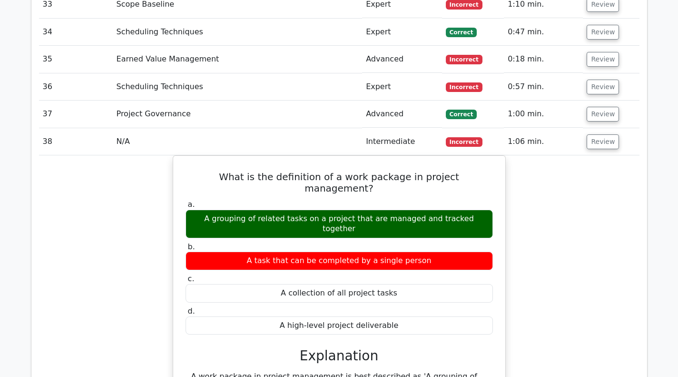
scroll to position [1809, 0]
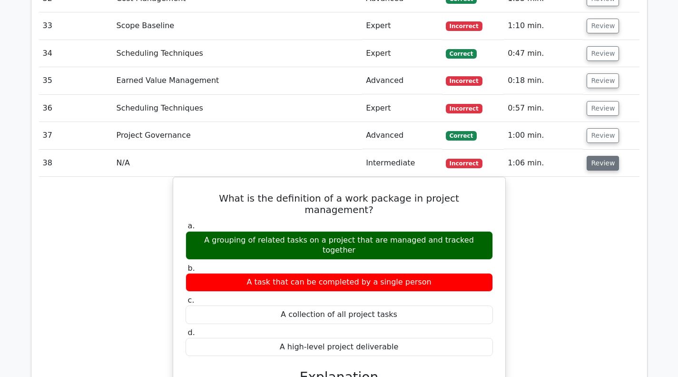
click at [595, 166] on button "Review" at bounding box center [603, 163] width 32 height 15
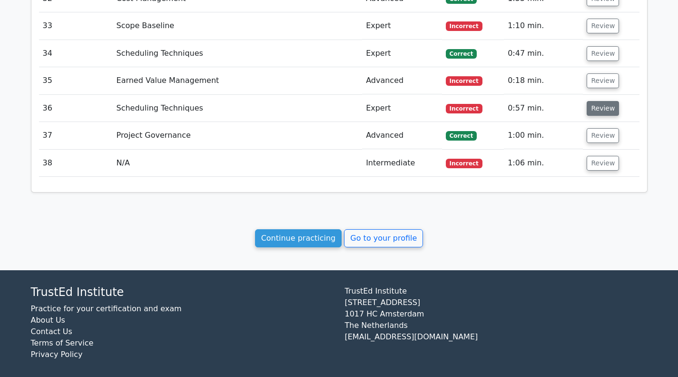
click at [599, 109] on button "Review" at bounding box center [603, 108] width 32 height 15
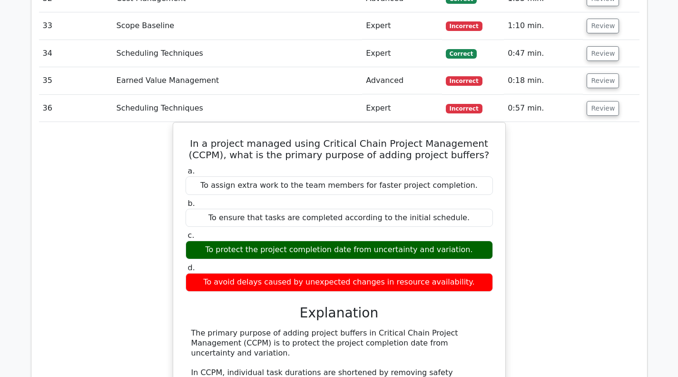
scroll to position [1762, 0]
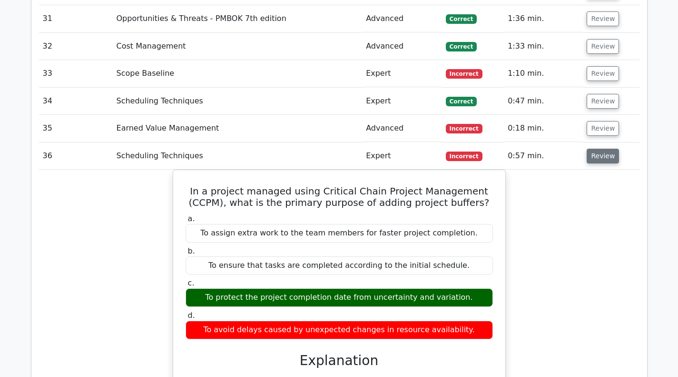
click at [592, 158] on button "Review" at bounding box center [603, 156] width 32 height 15
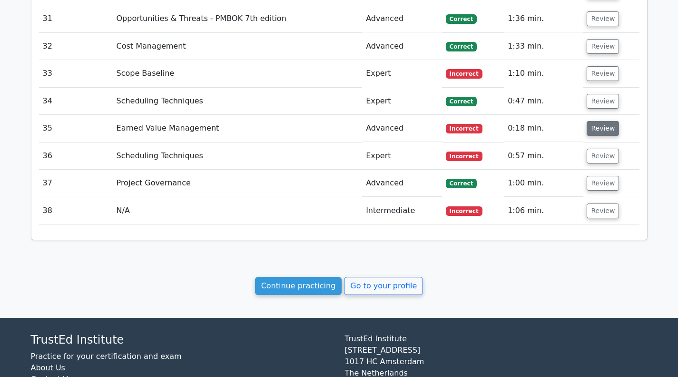
click at [598, 133] on button "Review" at bounding box center [603, 128] width 32 height 15
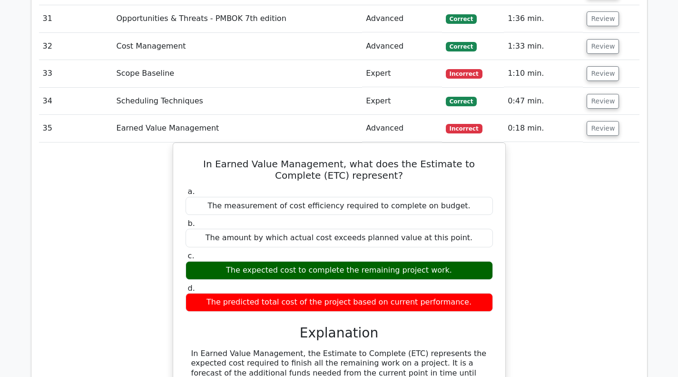
click at [573, 211] on div "In Earned Value Management, what does the Estimate to Complete (ETC) represent?…" at bounding box center [339, 330] width 601 height 376
click at [589, 132] on button "Review" at bounding box center [603, 128] width 32 height 15
